Goal: Task Accomplishment & Management: Use online tool/utility

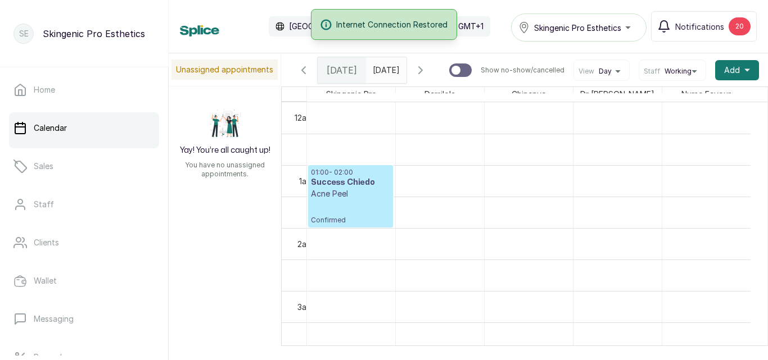
scroll to position [726, 0]
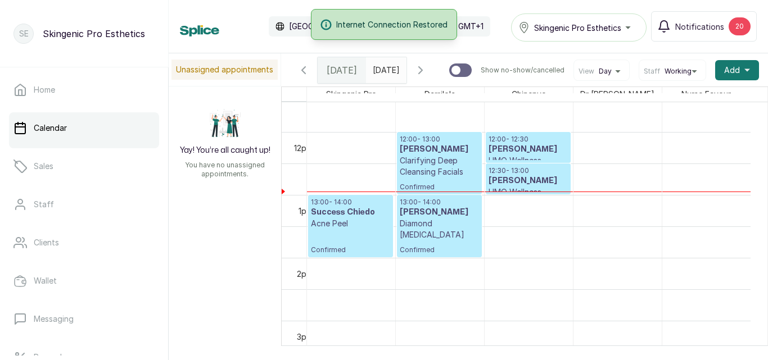
click at [495, 152] on h3 "[PERSON_NAME]" at bounding box center [528, 149] width 79 height 11
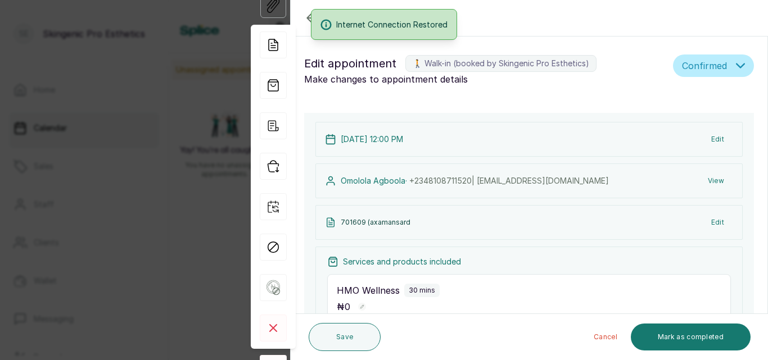
type input "12:30 pm"
click at [658, 335] on button "Mark as completed" at bounding box center [691, 337] width 120 height 27
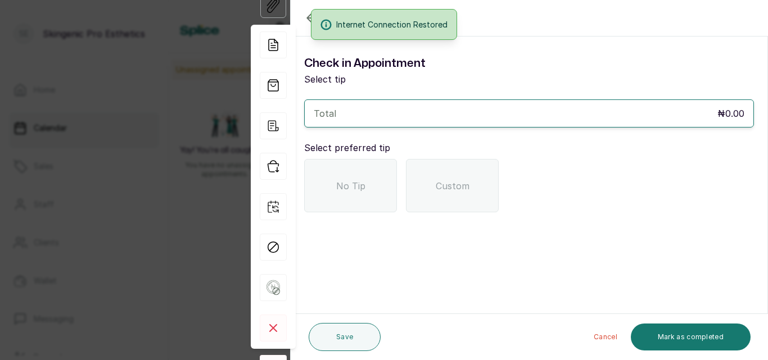
click at [358, 217] on div "Check in Appointment Select tip Total ₦0.00 Select preferred tip No Tip Custom" at bounding box center [529, 134] width 477 height 176
click at [358, 210] on div "No Tip" at bounding box center [350, 185] width 93 height 53
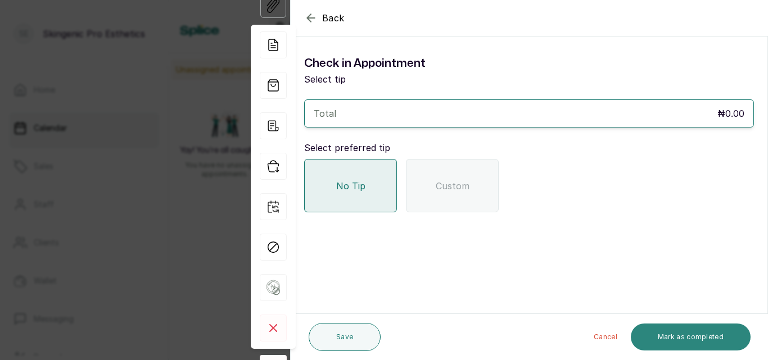
click at [698, 339] on button "Mark as completed" at bounding box center [691, 337] width 120 height 27
